Goal: Task Accomplishment & Management: Complete application form

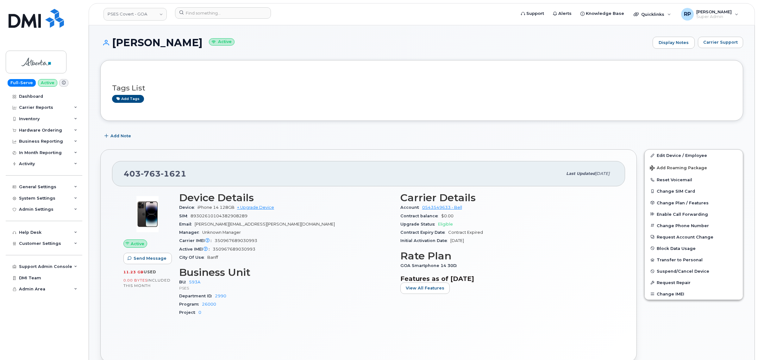
scroll to position [342, 0]
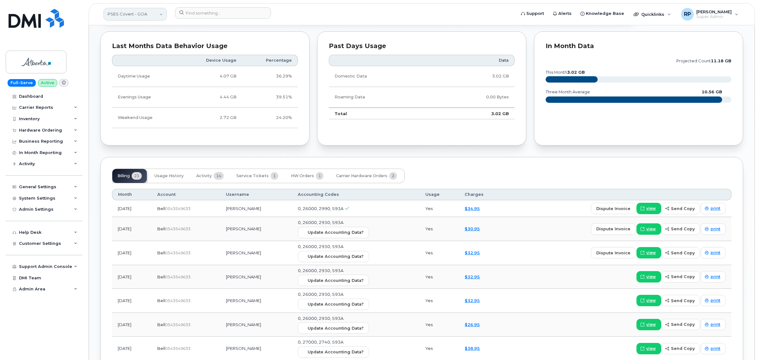
click at [147, 20] on link "PSES Covert - GOA" at bounding box center [134, 14] width 63 height 13
type input "hilton"
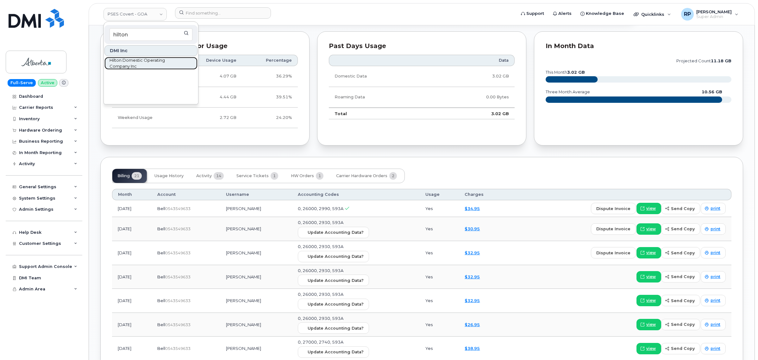
click at [128, 61] on span "Hilton Domestic Operating Company Inc" at bounding box center [146, 63] width 73 height 12
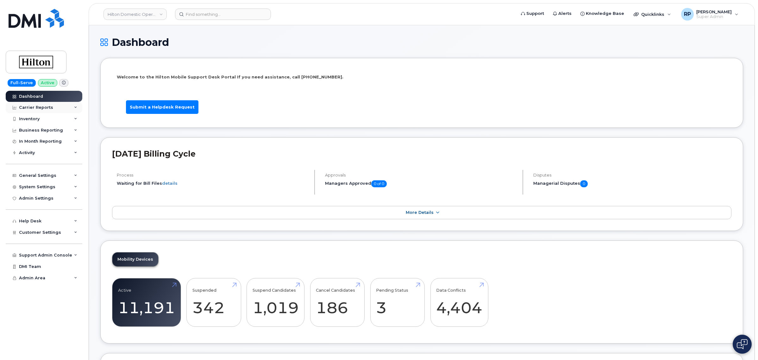
click at [45, 107] on div "Carrier Reports" at bounding box center [36, 107] width 34 height 5
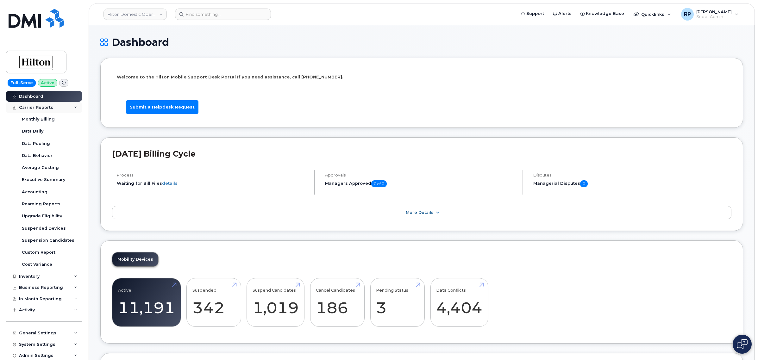
click at [45, 107] on div "Carrier Reports" at bounding box center [36, 107] width 34 height 5
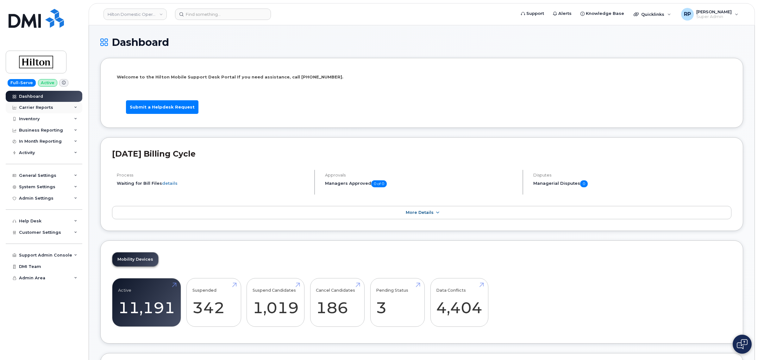
click at [45, 107] on div "Carrier Reports" at bounding box center [36, 107] width 34 height 5
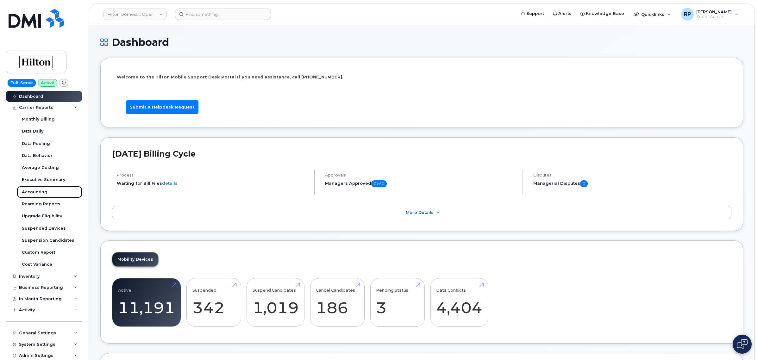
click at [35, 193] on div "Accounting" at bounding box center [35, 192] width 26 height 6
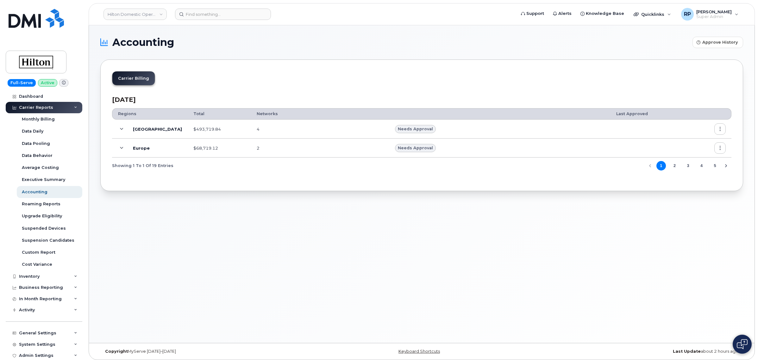
click at [122, 130] on icon at bounding box center [121, 129] width 3 height 3
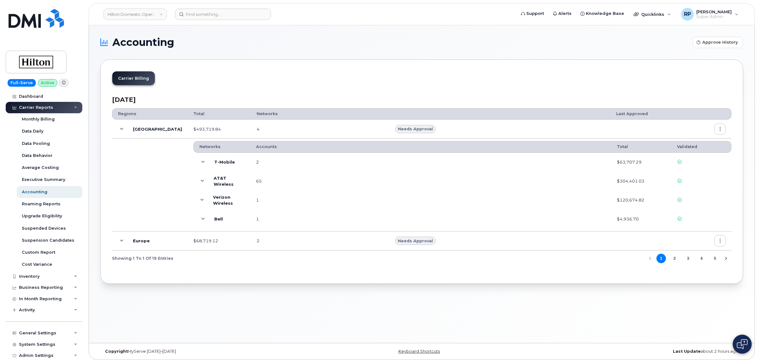
click at [720, 132] on button "button" at bounding box center [719, 128] width 11 height 11
click at [689, 166] on span "Download" at bounding box center [691, 168] width 25 height 6
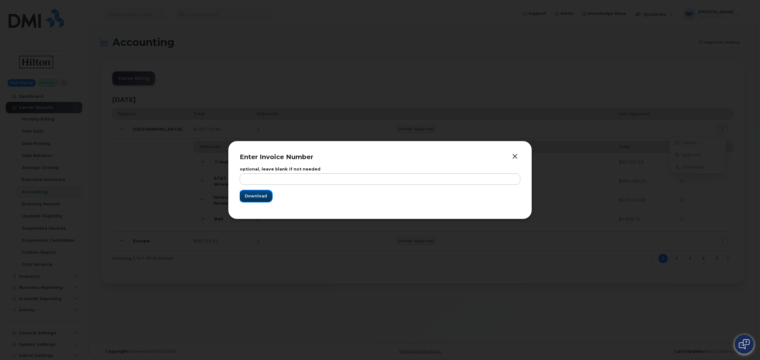
click at [243, 191] on button "Download" at bounding box center [256, 196] width 32 height 11
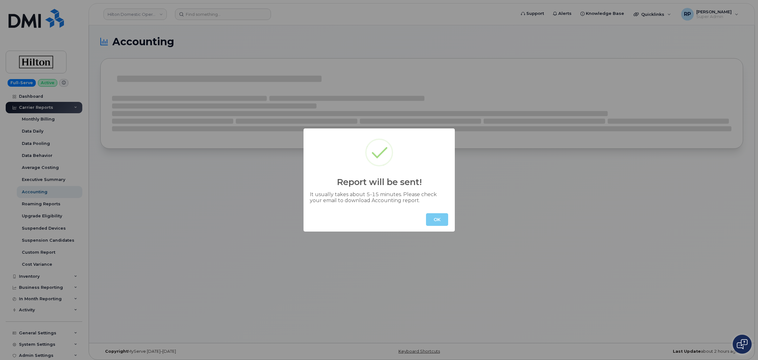
click at [442, 222] on button "OK" at bounding box center [437, 219] width 22 height 13
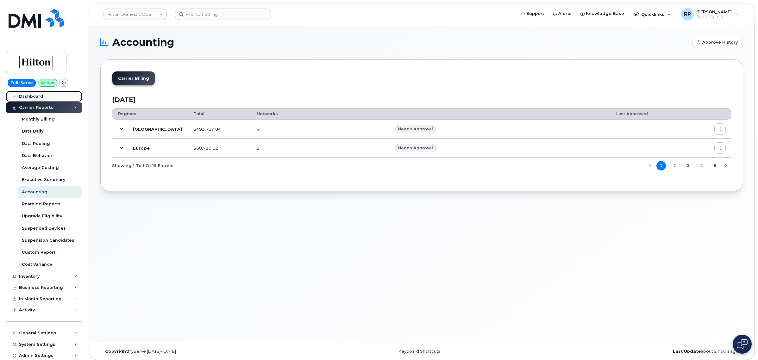
click at [29, 97] on div "Dashboard" at bounding box center [31, 96] width 24 height 5
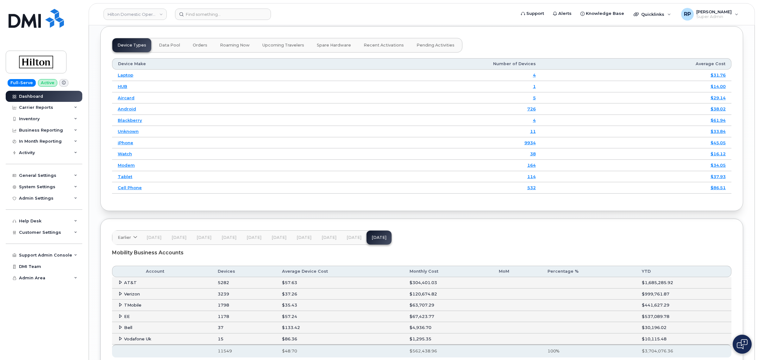
scroll to position [892, 0]
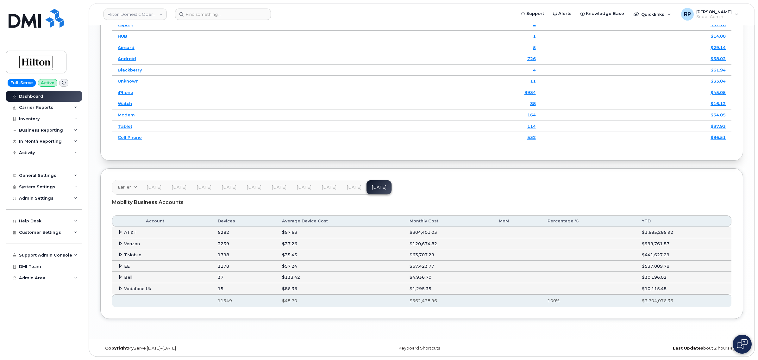
click at [119, 253] on icon at bounding box center [120, 255] width 4 height 4
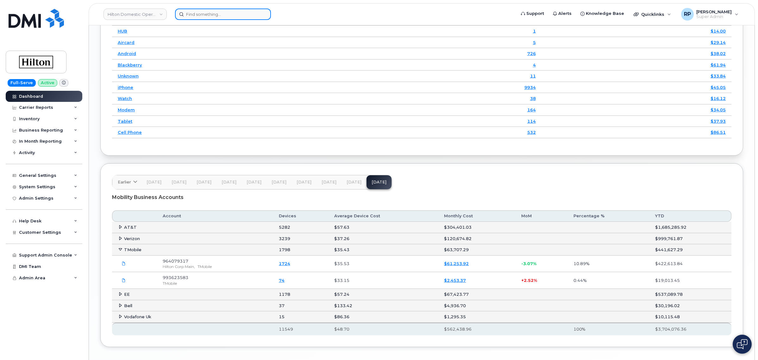
click at [226, 12] on input at bounding box center [223, 14] width 96 height 11
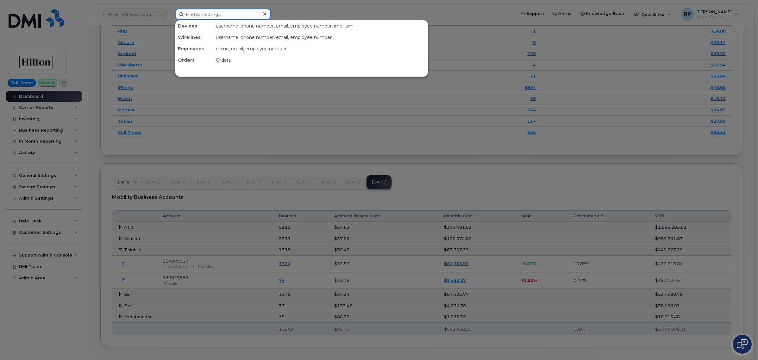
paste input "9014953559"
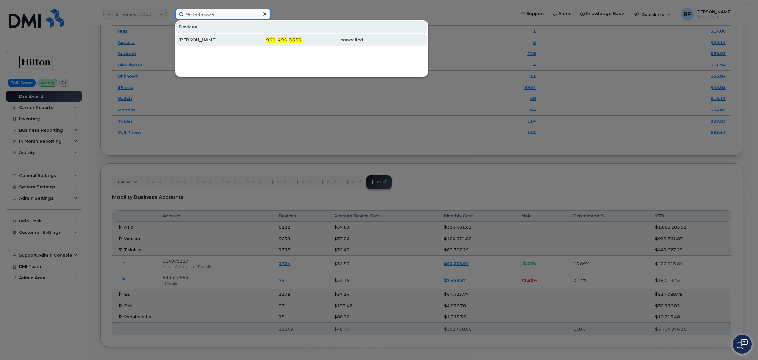
type input "9014953559"
click at [221, 38] on div "Gwendolyn Garrison" at bounding box center [209, 40] width 62 height 6
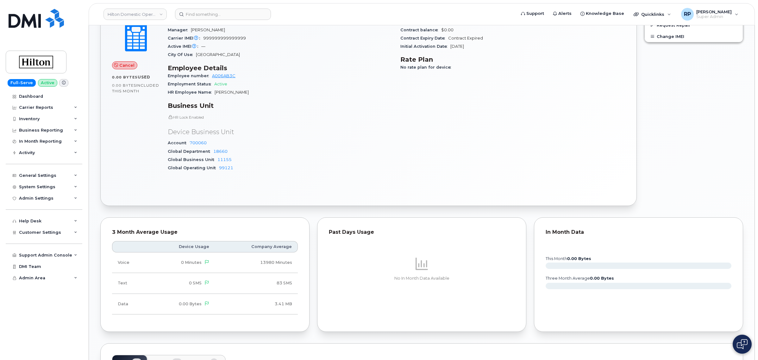
scroll to position [119, 0]
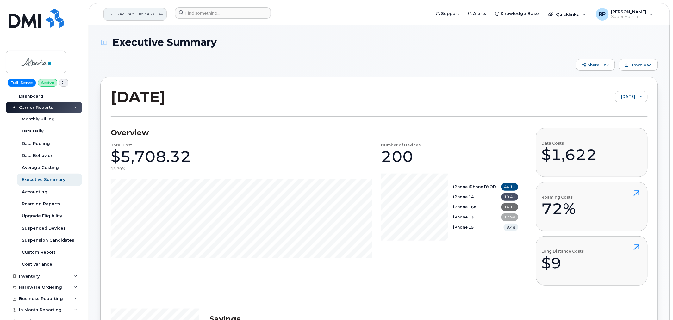
click at [141, 16] on link "JSG Secured Justice - GOA" at bounding box center [134, 14] width 63 height 13
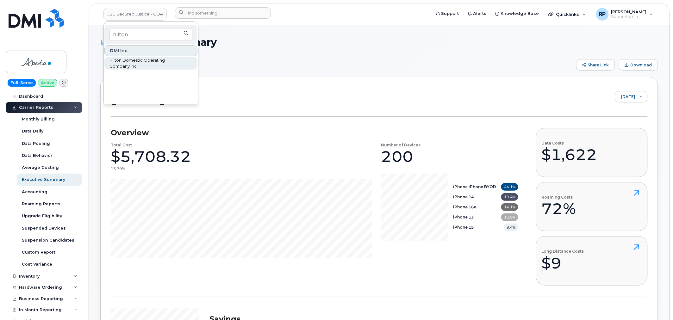
type input "hilton"
click at [141, 59] on span "Hilton Domestic Operating Company Inc" at bounding box center [146, 63] width 73 height 12
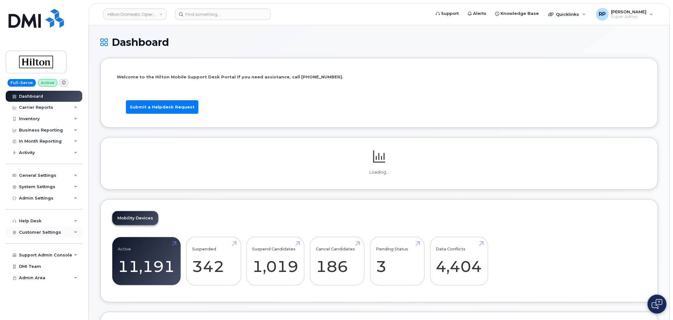
click at [46, 230] on span "Customer Settings" at bounding box center [40, 232] width 42 height 5
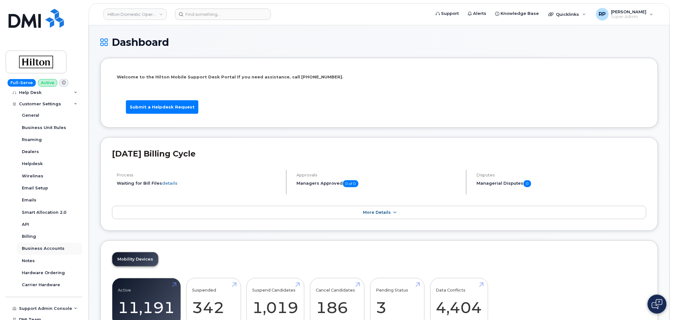
scroll to position [141, 0]
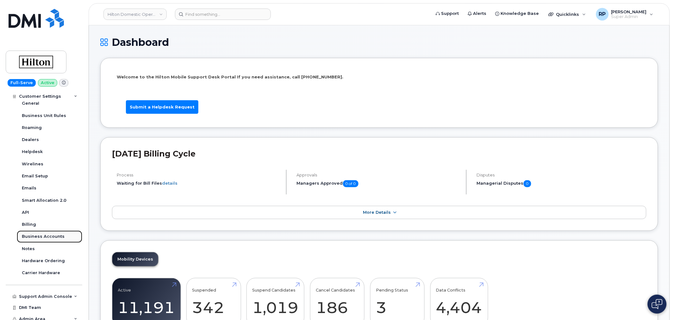
click at [47, 237] on div "Business Accounts" at bounding box center [43, 237] width 43 height 6
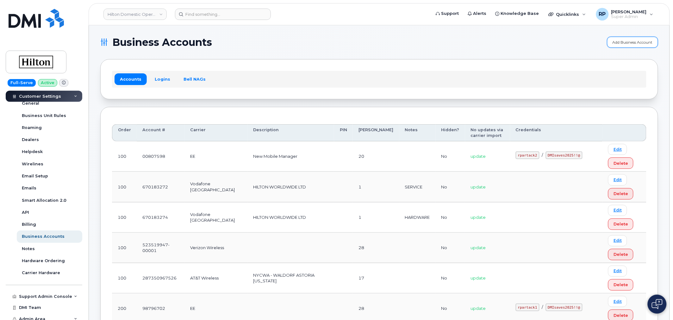
click at [629, 42] on link "Add Business Account" at bounding box center [632, 42] width 51 height 11
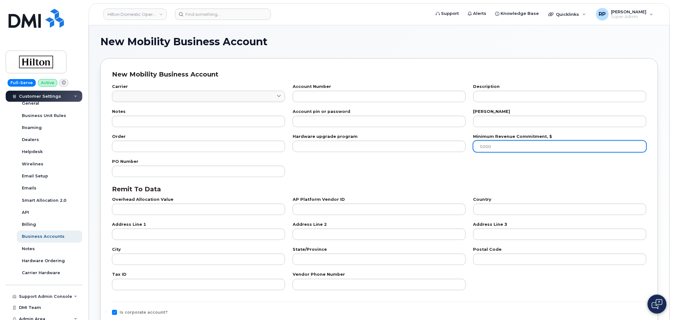
checkbox input "true"
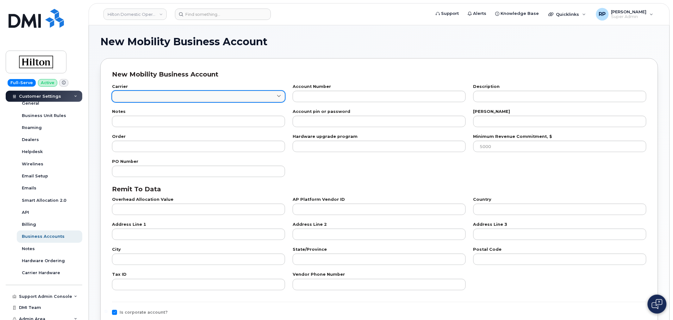
click at [195, 100] on div at bounding box center [198, 96] width 173 height 11
click at [195, 99] on link at bounding box center [198, 96] width 173 height 11
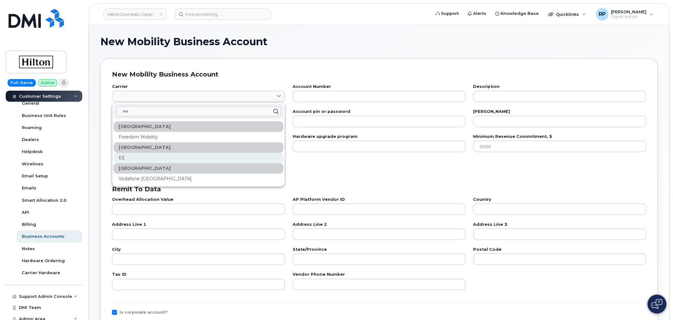
type input "ee"
click at [135, 157] on div "EE" at bounding box center [199, 158] width 170 height 10
type input "84"
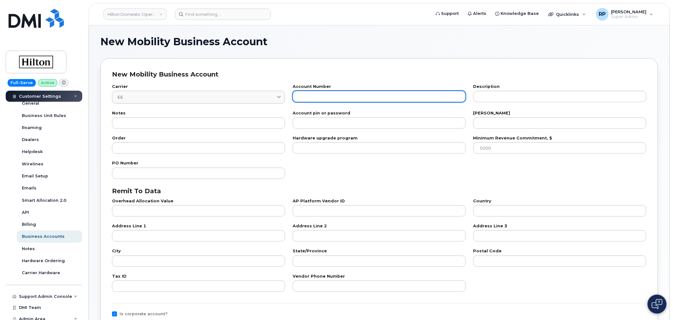
click at [357, 101] on input "text" at bounding box center [379, 96] width 173 height 11
type input "00807599"
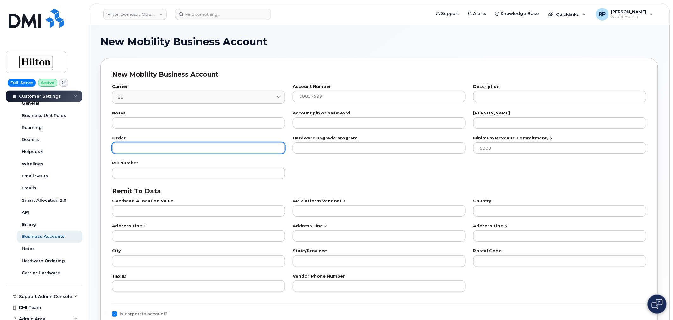
click at [192, 149] on input "number" at bounding box center [198, 147] width 173 height 11
type input "100"
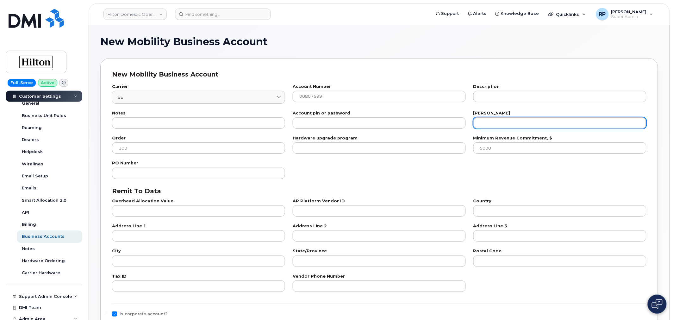
click at [499, 127] on input "number" at bounding box center [559, 122] width 173 height 11
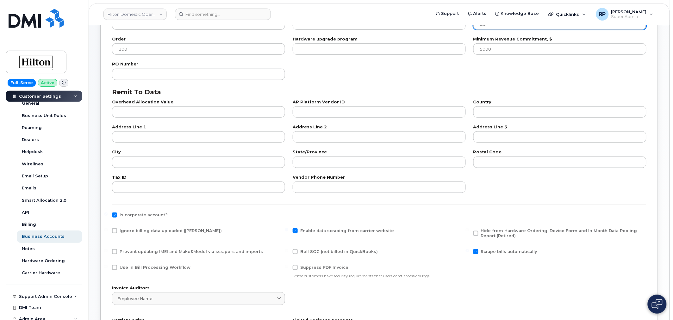
scroll to position [105, 0]
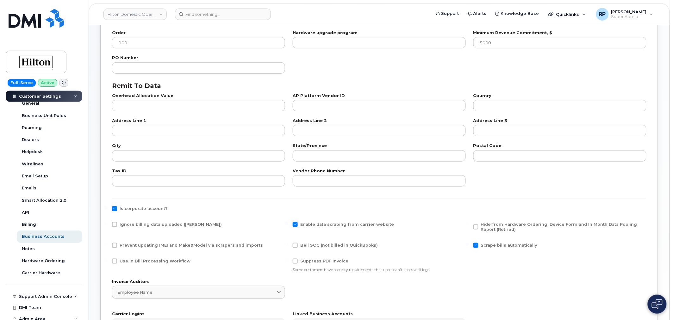
type input "21"
click at [296, 224] on span at bounding box center [295, 224] width 5 height 5
click at [288, 224] on input "Enable data scraping from carrier website" at bounding box center [286, 223] width 3 height 3
checkbox input "false"
click at [476, 244] on span at bounding box center [475, 245] width 5 height 5
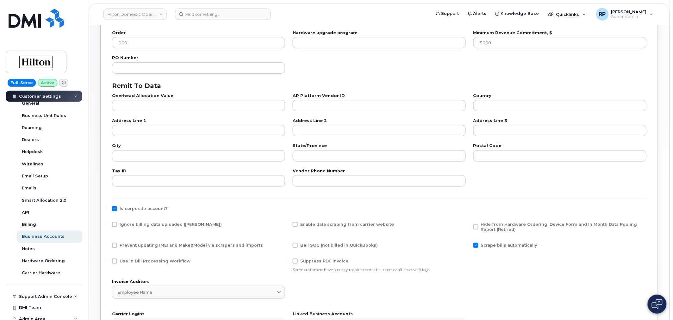
click at [469, 244] on input "Scrape bills automatically" at bounding box center [467, 244] width 3 height 3
checkbox input "false"
click at [116, 261] on span at bounding box center [114, 261] width 5 height 5
click at [108, 261] on input "Use in Bill Processing Workflow" at bounding box center [105, 260] width 3 height 3
checkbox input "true"
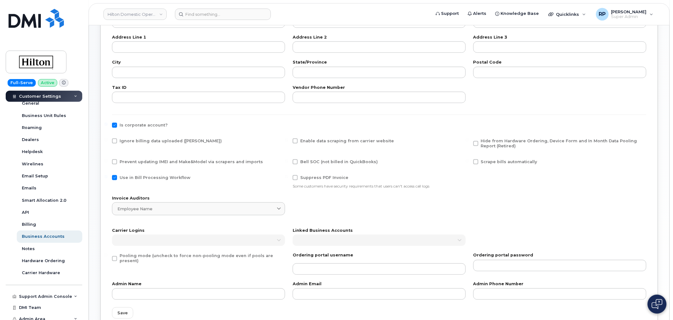
scroll to position [242, 0]
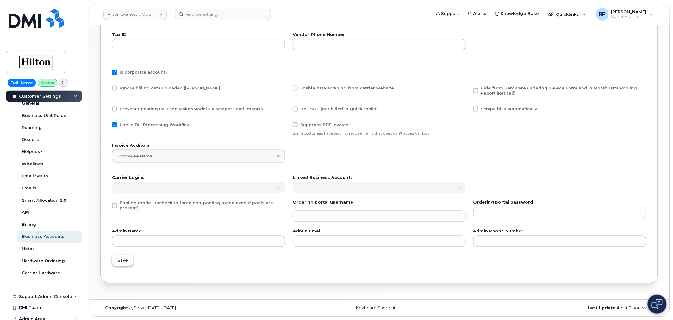
click at [116, 260] on button "Save" at bounding box center [122, 260] width 21 height 11
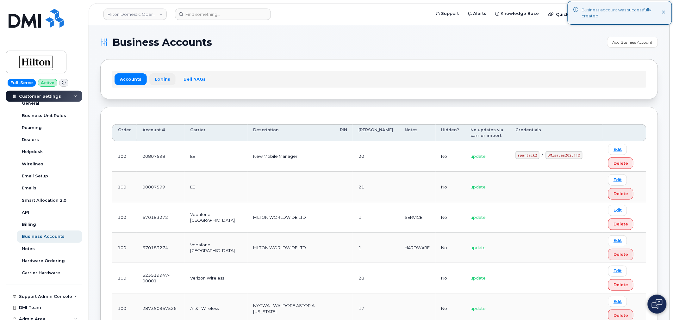
click at [164, 76] on link "Logins" at bounding box center [162, 78] width 26 height 11
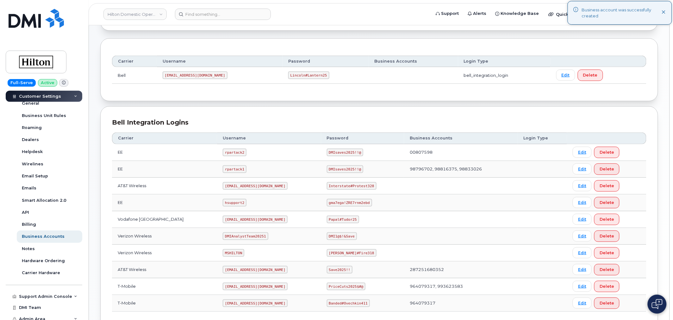
scroll to position [70, 0]
click at [583, 151] on link "Edit" at bounding box center [582, 150] width 19 height 11
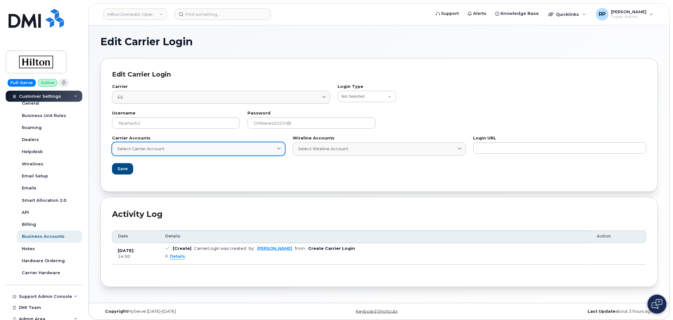
click at [193, 147] on div "Select Carrier Account" at bounding box center [198, 149] width 162 height 6
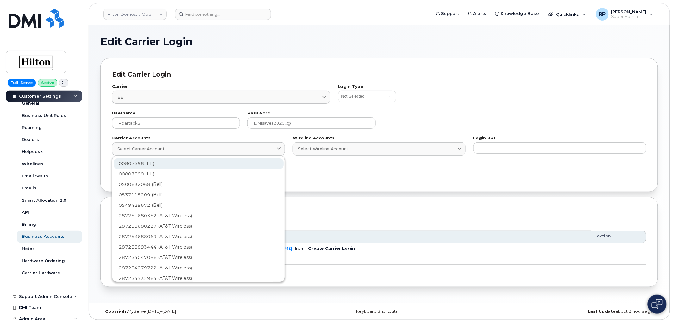
click at [145, 179] on div "00807598 (EE)" at bounding box center [199, 184] width 170 height 10
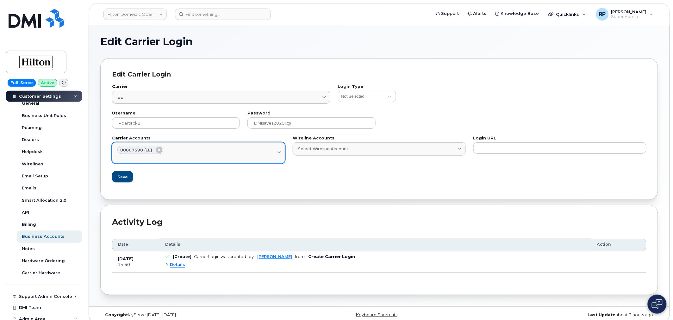
click at [217, 155] on div "Select Carrier Account" at bounding box center [198, 157] width 162 height 6
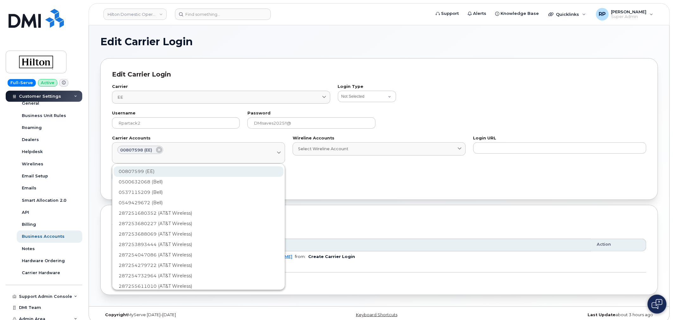
click at [147, 187] on div "00807599 (EE)" at bounding box center [199, 192] width 170 height 10
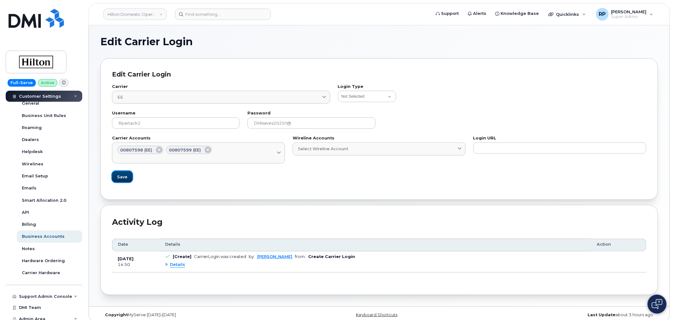
click at [124, 181] on button "Save" at bounding box center [122, 176] width 21 height 11
